Goal: Check status: Check status

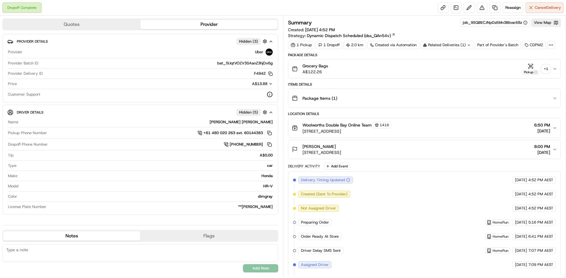
click at [549, 65] on div "+ 1" at bounding box center [546, 69] width 8 height 8
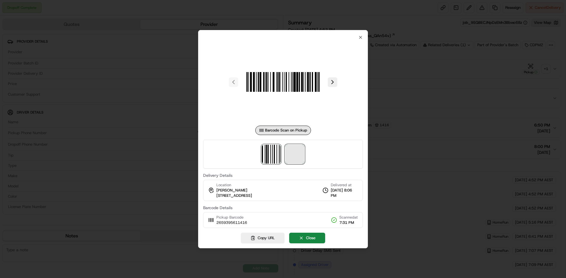
click at [303, 160] on span at bounding box center [294, 154] width 19 height 19
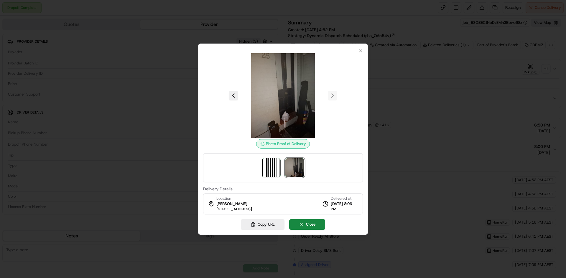
click at [400, 160] on div at bounding box center [283, 139] width 566 height 278
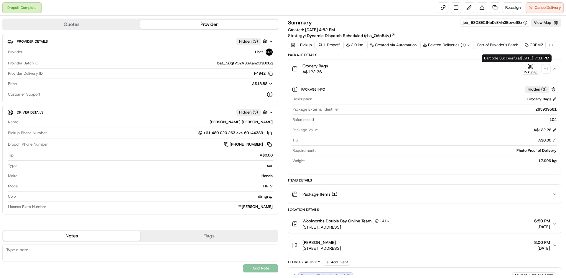
click at [548, 68] on div "+ 1" at bounding box center [546, 69] width 8 height 8
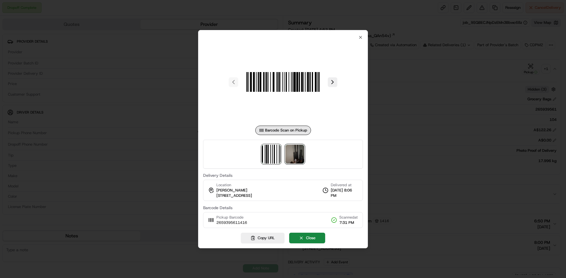
click at [291, 152] on img at bounding box center [294, 154] width 19 height 19
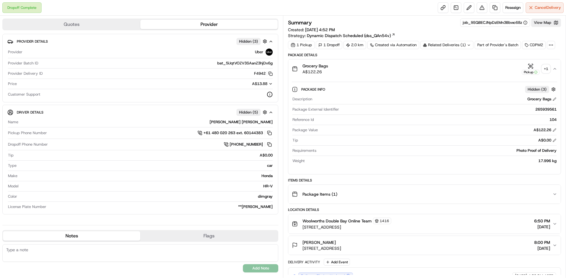
click at [457, 44] on div "Related Deliveries (1)" at bounding box center [446, 45] width 53 height 8
click at [457, 44] on div "Related Deliveries" at bounding box center [446, 45] width 52 height 8
click at [550, 67] on div "Grocery Bags A$122.26 Pickup + 1" at bounding box center [422, 69] width 260 height 12
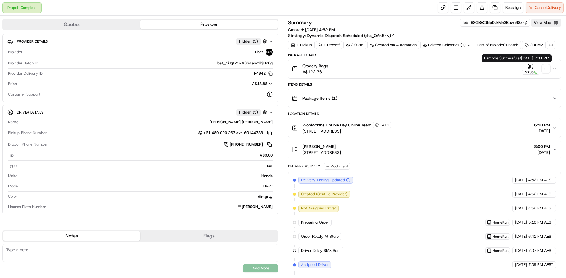
click at [542, 71] on div "+ 1" at bounding box center [546, 69] width 8 height 8
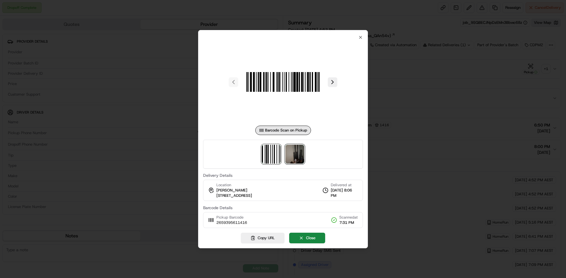
click at [299, 157] on img at bounding box center [294, 154] width 19 height 19
click at [420, 130] on div at bounding box center [283, 139] width 566 height 278
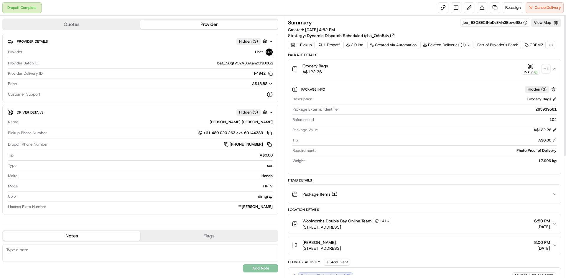
click at [336, 75] on button "Grocery Bags A$122.26 Pickup + 1" at bounding box center [424, 69] width 272 height 19
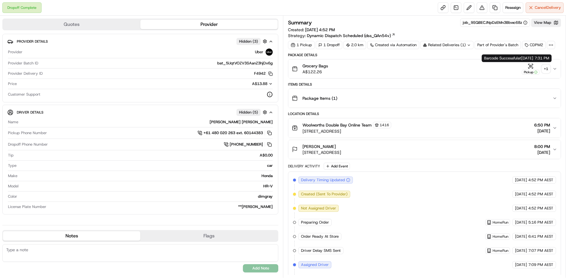
click at [545, 69] on div "+ 1" at bounding box center [546, 69] width 8 height 8
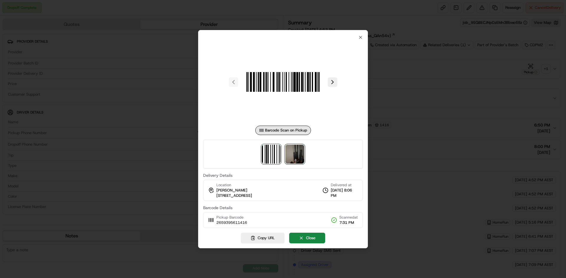
click at [291, 154] on img at bounding box center [294, 154] width 19 height 19
click at [428, 106] on div at bounding box center [283, 139] width 566 height 278
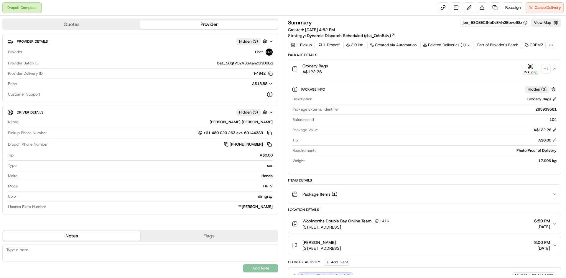
drag, startPoint x: 364, startPoint y: 60, endPoint x: 367, endPoint y: 68, distance: 9.1
click at [364, 60] on button "Grocery Bags A$122.26 Pickup + 1" at bounding box center [424, 69] width 272 height 19
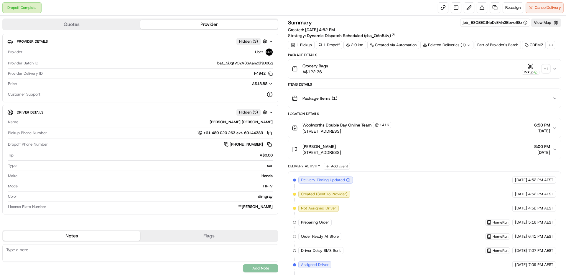
click at [547, 65] on div "+ 1" at bounding box center [546, 69] width 8 height 8
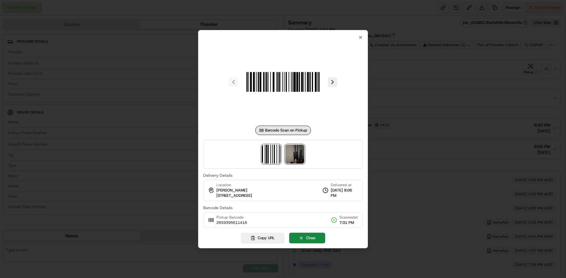
click at [303, 158] on img at bounding box center [294, 154] width 19 height 19
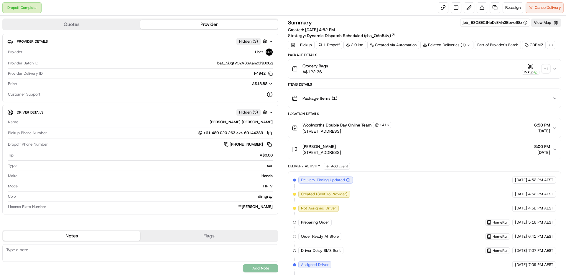
click at [544, 67] on div "+ 1" at bounding box center [546, 69] width 8 height 8
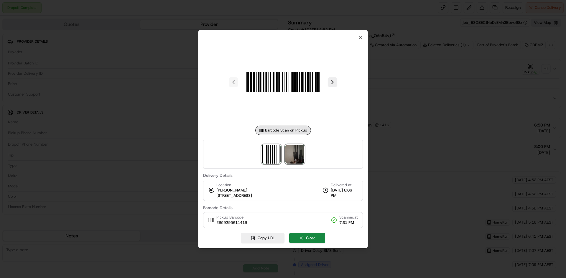
click at [300, 150] on img at bounding box center [294, 154] width 19 height 19
